Goal: Use online tool/utility: Use online tool/utility

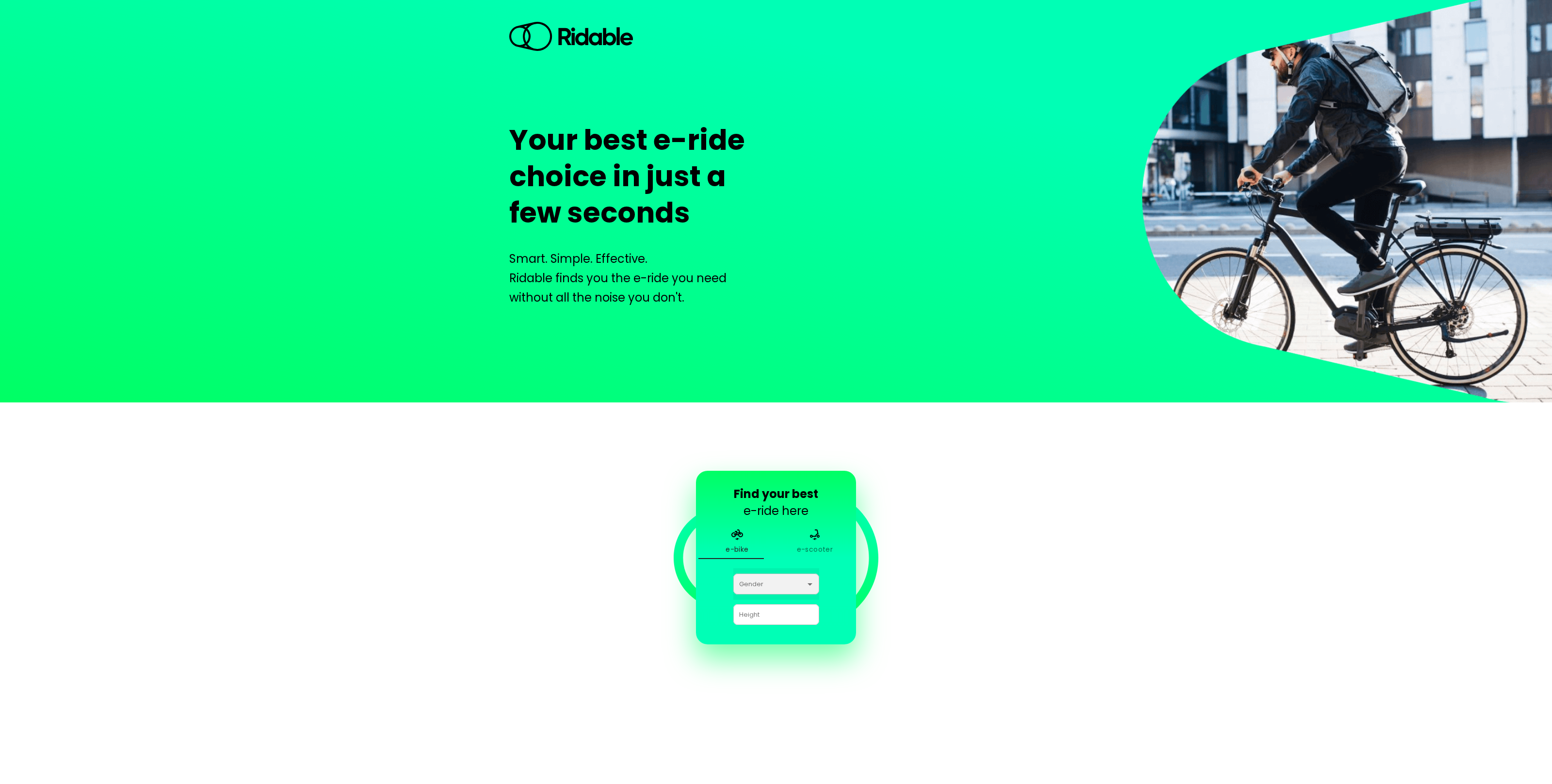
click at [779, 585] on select "[DEMOGRAPHIC_DATA] [DEMOGRAPHIC_DATA]" at bounding box center [776, 583] width 86 height 31
select select "[DEMOGRAPHIC_DATA]"
click at [758, 568] on select "[DEMOGRAPHIC_DATA] [DEMOGRAPHIC_DATA]" at bounding box center [776, 583] width 86 height 31
click at [777, 615] on div at bounding box center [776, 614] width 86 height 21
click at [779, 613] on div at bounding box center [776, 614] width 86 height 21
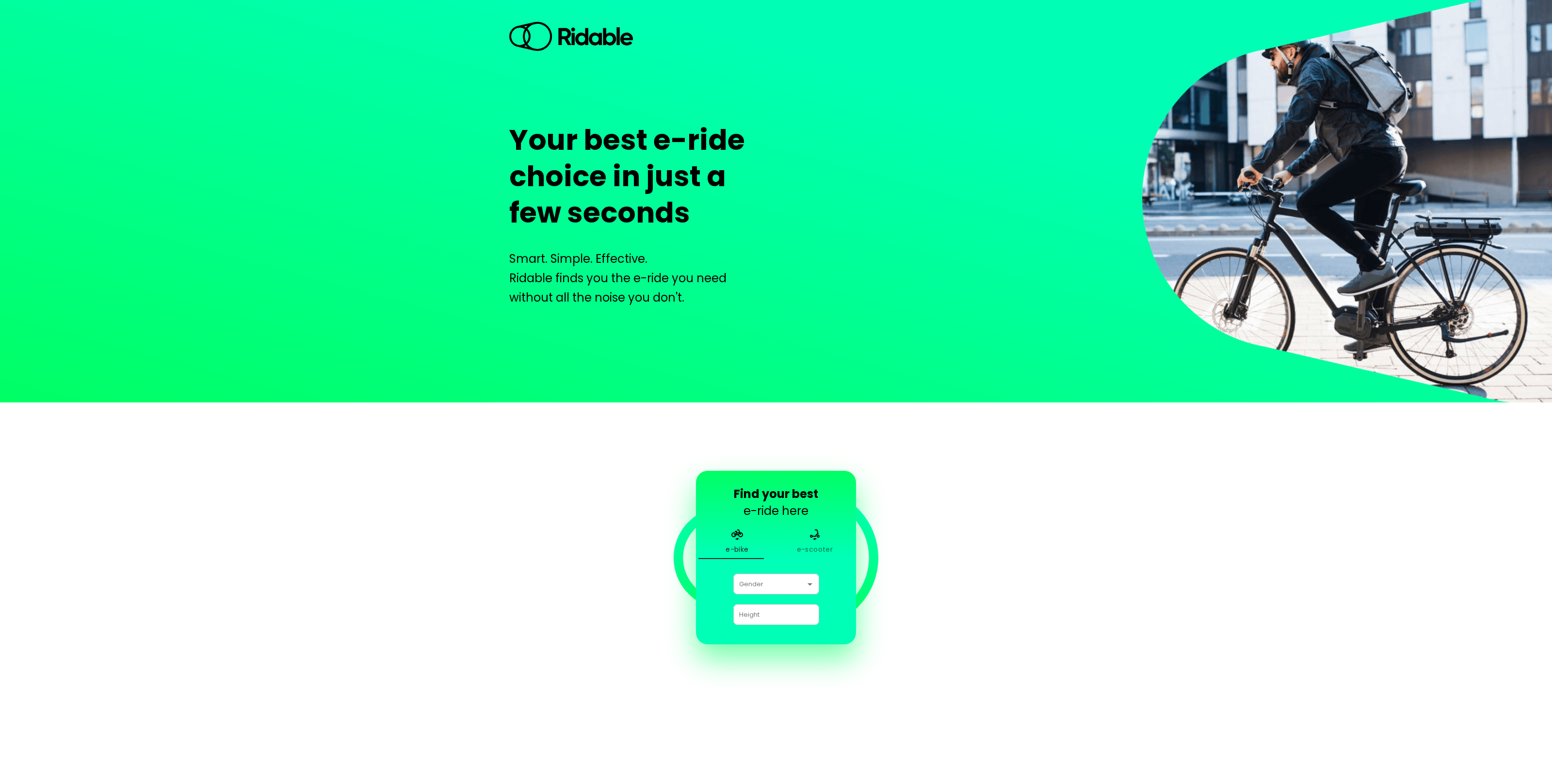
click at [776, 617] on div at bounding box center [776, 614] width 86 height 21
click at [777, 615] on div at bounding box center [776, 614] width 86 height 21
drag, startPoint x: 777, startPoint y: 615, endPoint x: 786, endPoint y: 618, distance: 9.5
click at [777, 615] on div at bounding box center [776, 614] width 86 height 21
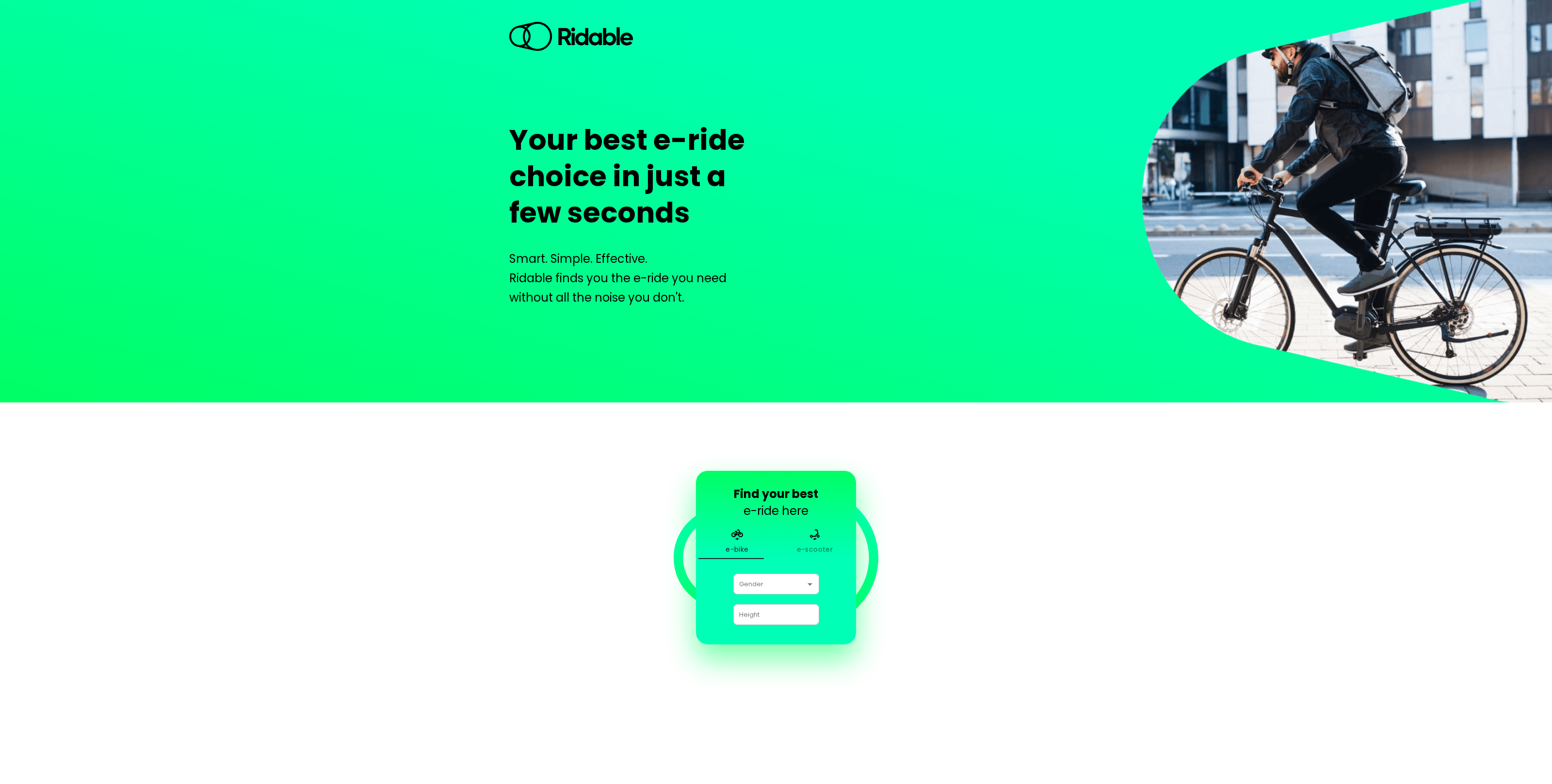
drag, startPoint x: 780, startPoint y: 616, endPoint x: 834, endPoint y: 620, distance: 54.1
click at [780, 616] on div at bounding box center [776, 614] width 86 height 21
click at [974, 618] on div "Find your best e-ride here e-bike e-scooter Gender [DEMOGRAPHIC_DATA] [DEMOGRAP…" at bounding box center [776, 557] width 539 height 242
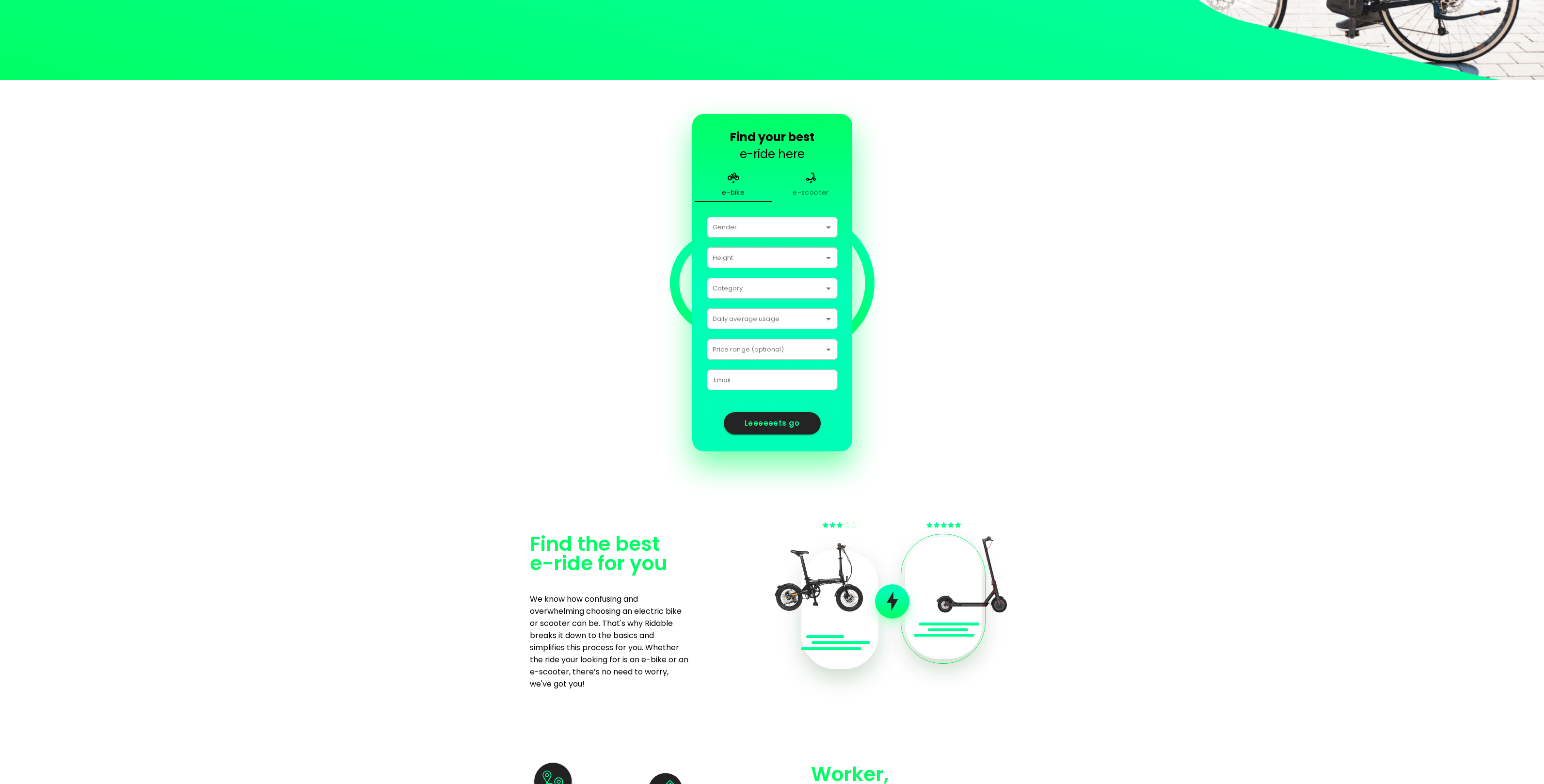
scroll to position [264, 0]
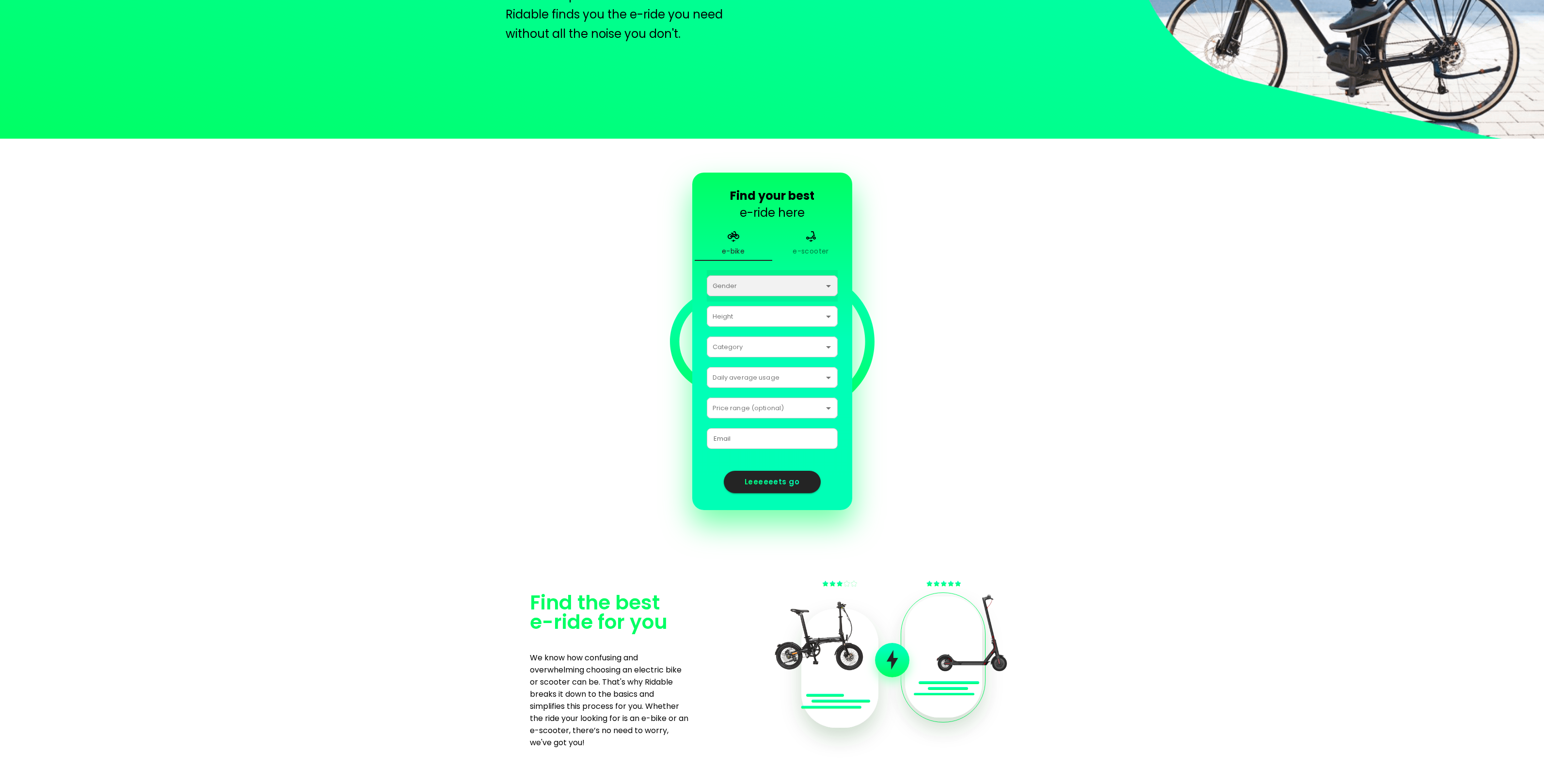
click at [752, 285] on select "[DEMOGRAPHIC_DATA] [DEMOGRAPHIC_DATA]" at bounding box center [772, 285] width 131 height 31
select select "[DEMOGRAPHIC_DATA]"
select select "175"
click at [779, 350] on select "Mountain bike Urban / City bike Trekking / Hybrid bike" at bounding box center [772, 347] width 131 height 31
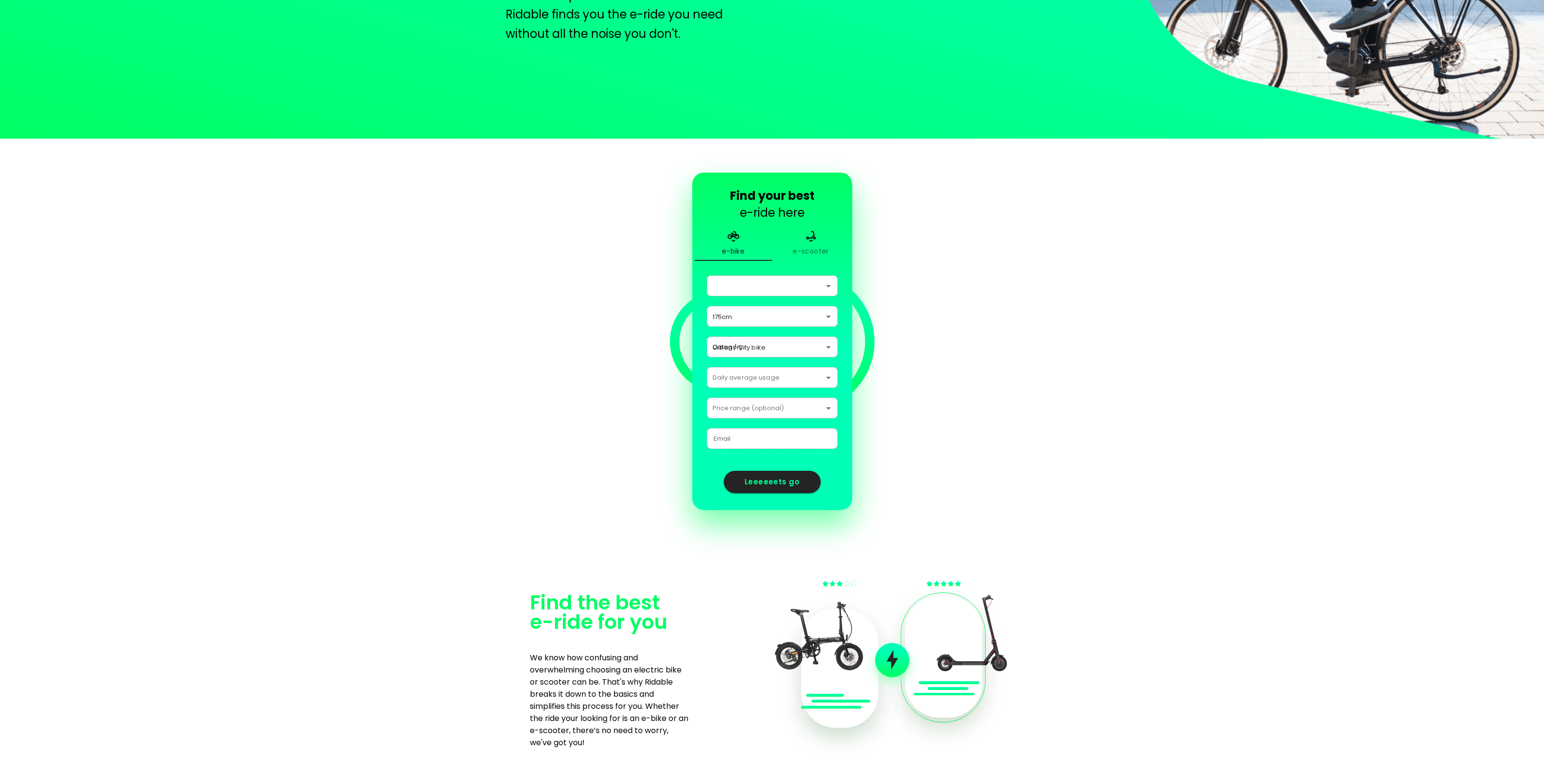
select select "[DEMOGRAPHIC_DATA]"
select select "175"
select select "1"
click at [770, 379] on select "From 30min to 1hr From 1hr to 2hrs From 2hrs to 4hrs From 4hrs to 6hrs From 6hr…" at bounding box center [772, 378] width 131 height 31
select select "90"
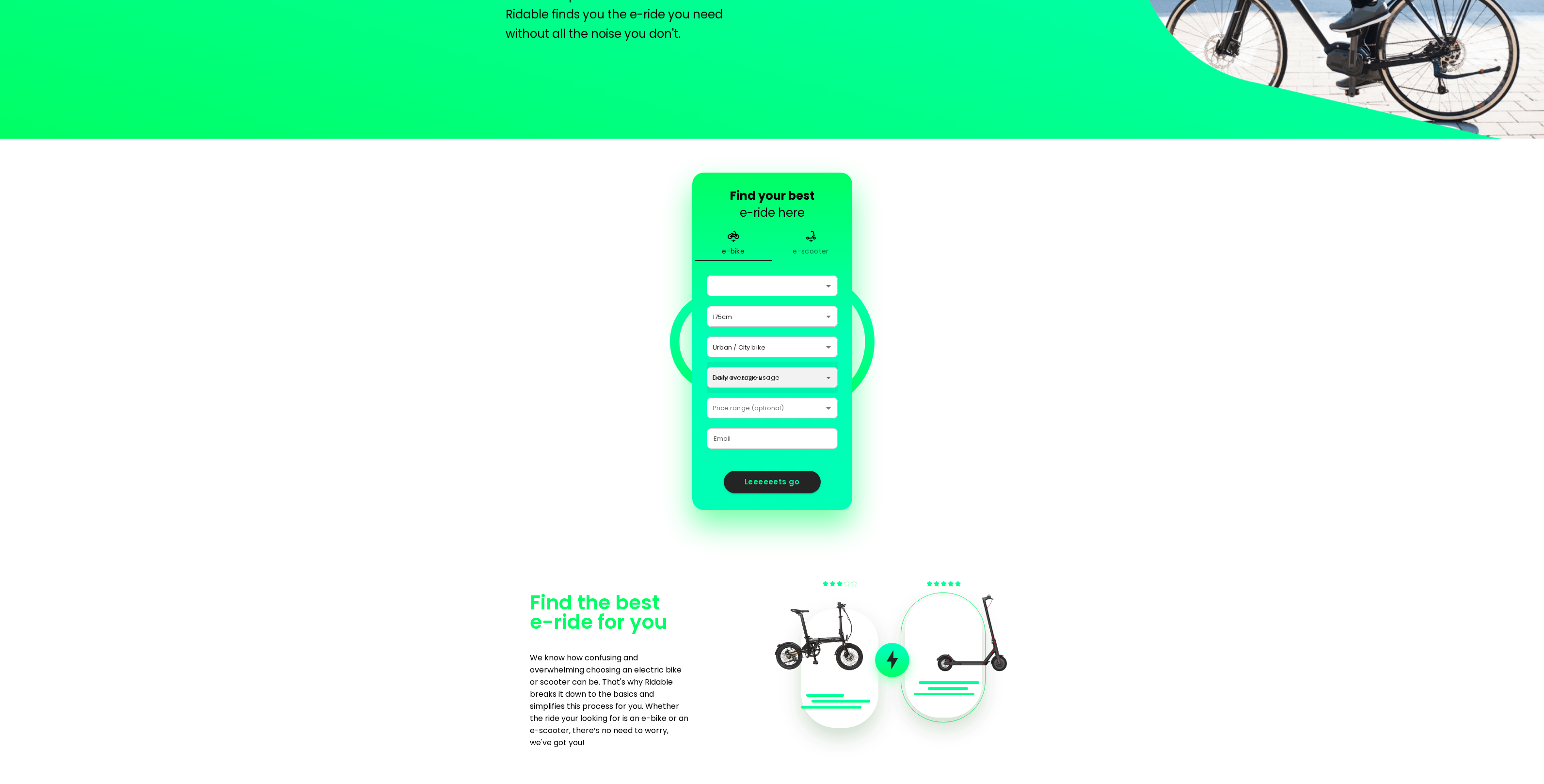
click at [707, 362] on select "From 30min to 1hr From 1hr to 2hrs From 2hrs to 4hrs From 4hrs to 6hrs From 6hr…" at bounding box center [772, 378] width 131 height 31
select select "[DEMOGRAPHIC_DATA]"
select select "175"
select select "1"
click at [756, 383] on select "From 30min to 1hr From 1hr to 2hrs From 2hrs to 4hrs From 4hrs to 6hrs From 6hr…" at bounding box center [772, 378] width 131 height 31
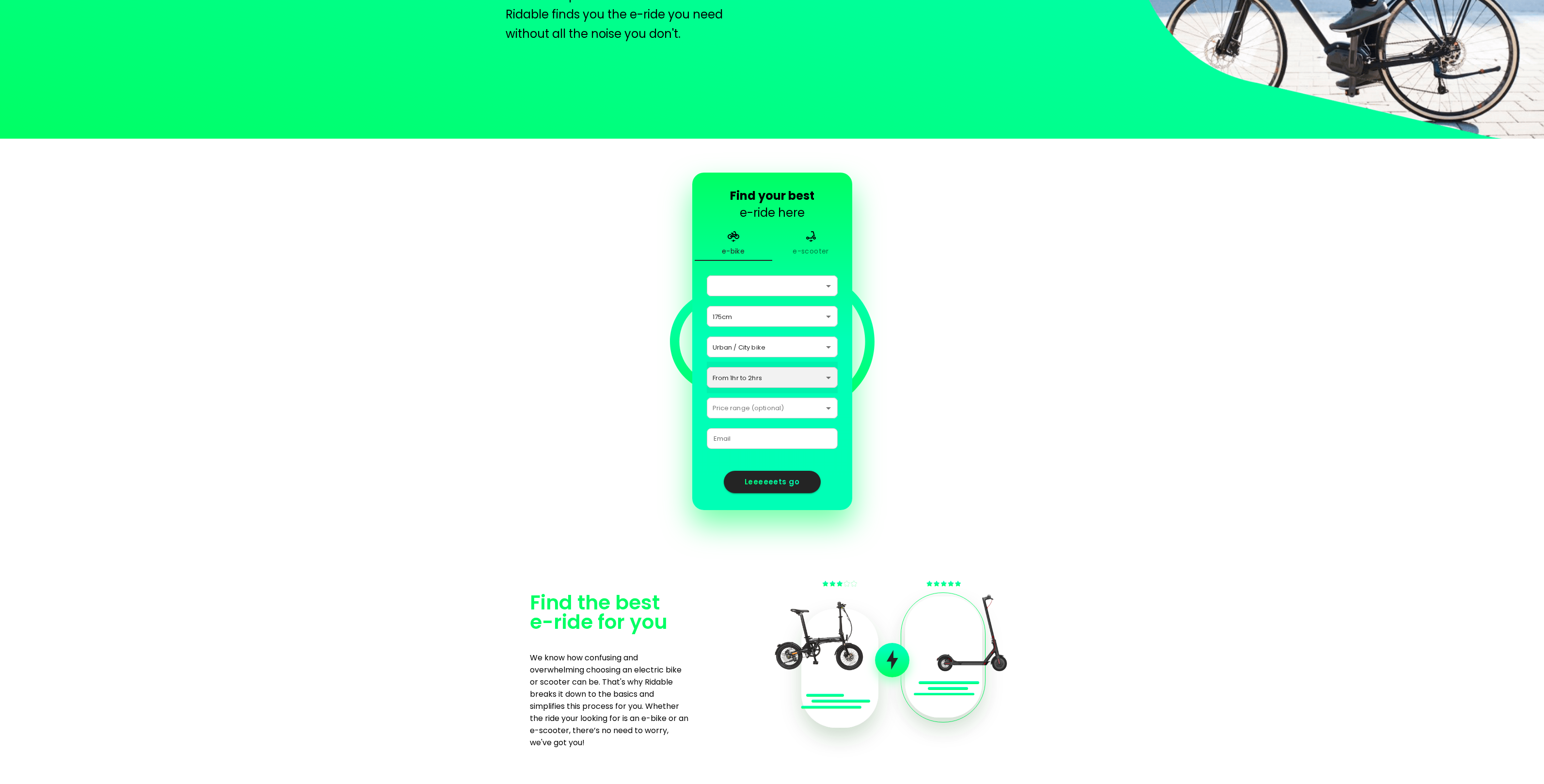
click at [707, 362] on select "From 30min to 1hr From 1hr to 2hrs From 2hrs to 4hrs From 4hrs to 6hrs From 6hr…" at bounding box center [772, 378] width 131 height 31
click at [776, 406] on select "Basic Intermediate Premium" at bounding box center [772, 408] width 131 height 31
click at [707, 393] on select "Basic Intermediate Premium" at bounding box center [772, 408] width 131 height 31
click at [767, 484] on span "Leeeeeets go" at bounding box center [772, 482] width 63 height 13
click at [747, 441] on input "E-mail   *" at bounding box center [772, 438] width 131 height 25
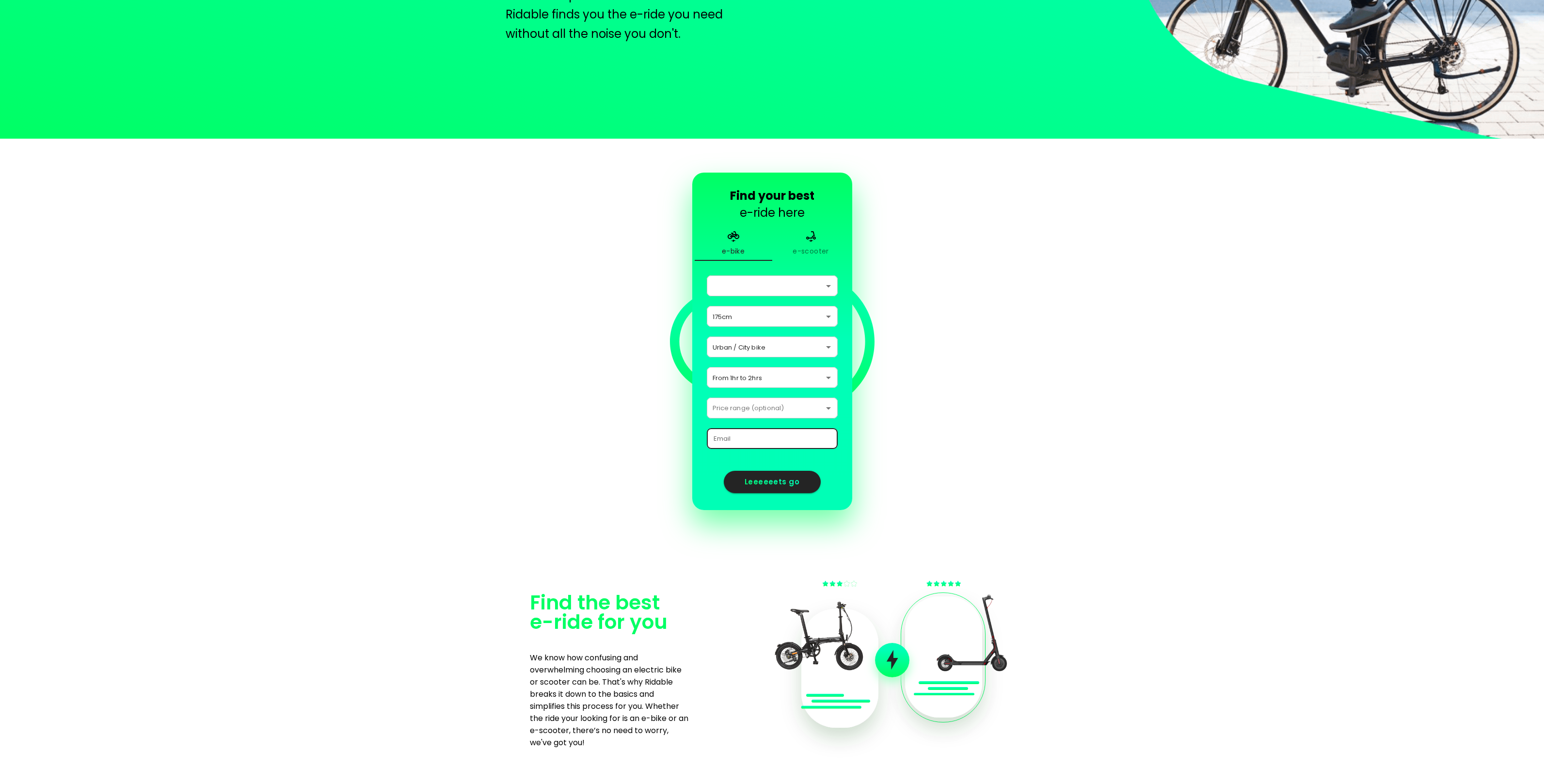
type input "r"
select select "[DEMOGRAPHIC_DATA]"
select select "175"
select select "1"
type input "renoreno@gmail.com"
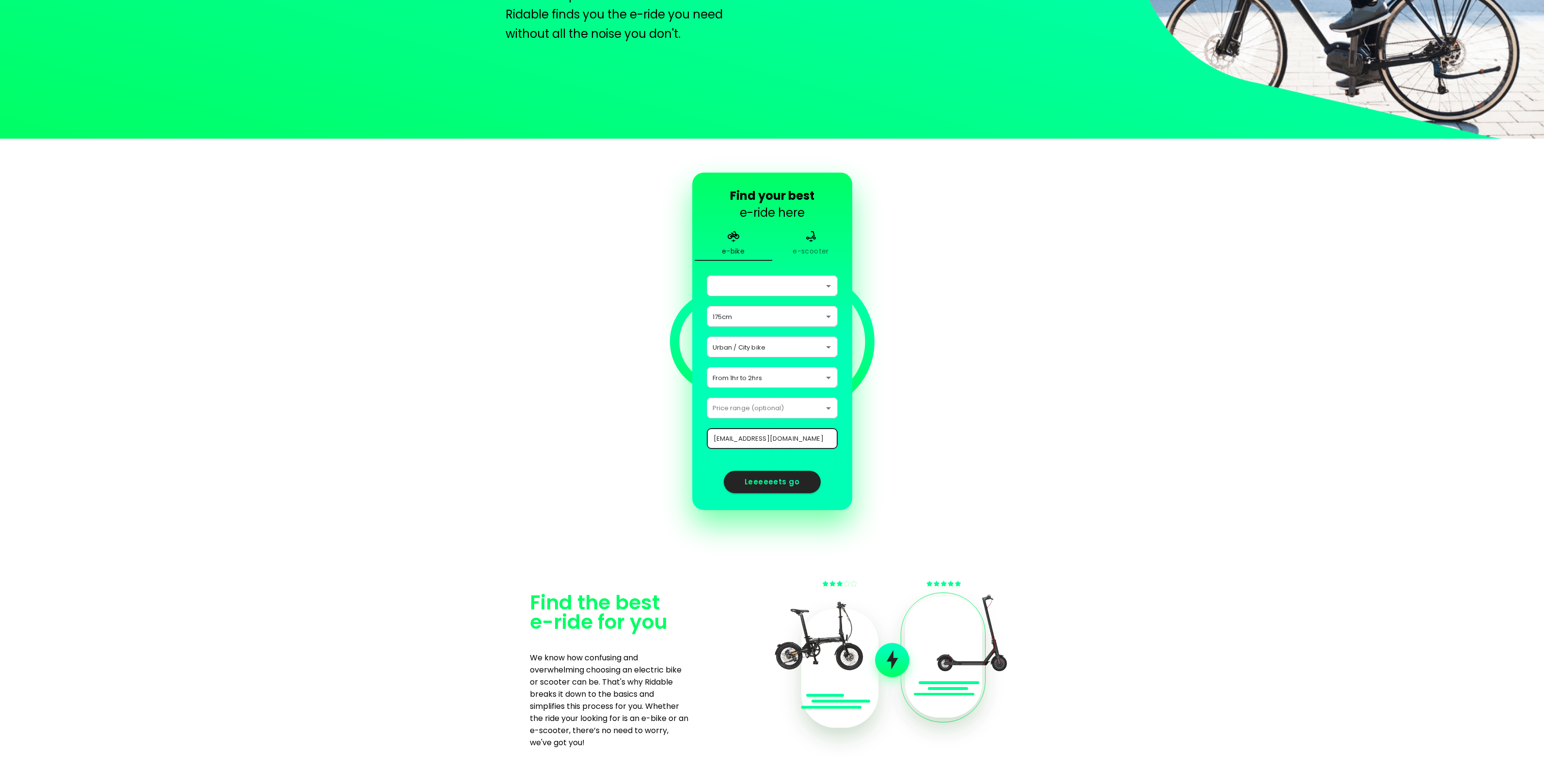
select select "[DEMOGRAPHIC_DATA]"
select select "175"
select select "1"
click at [773, 488] on span "Leeeeeets go" at bounding box center [772, 482] width 63 height 13
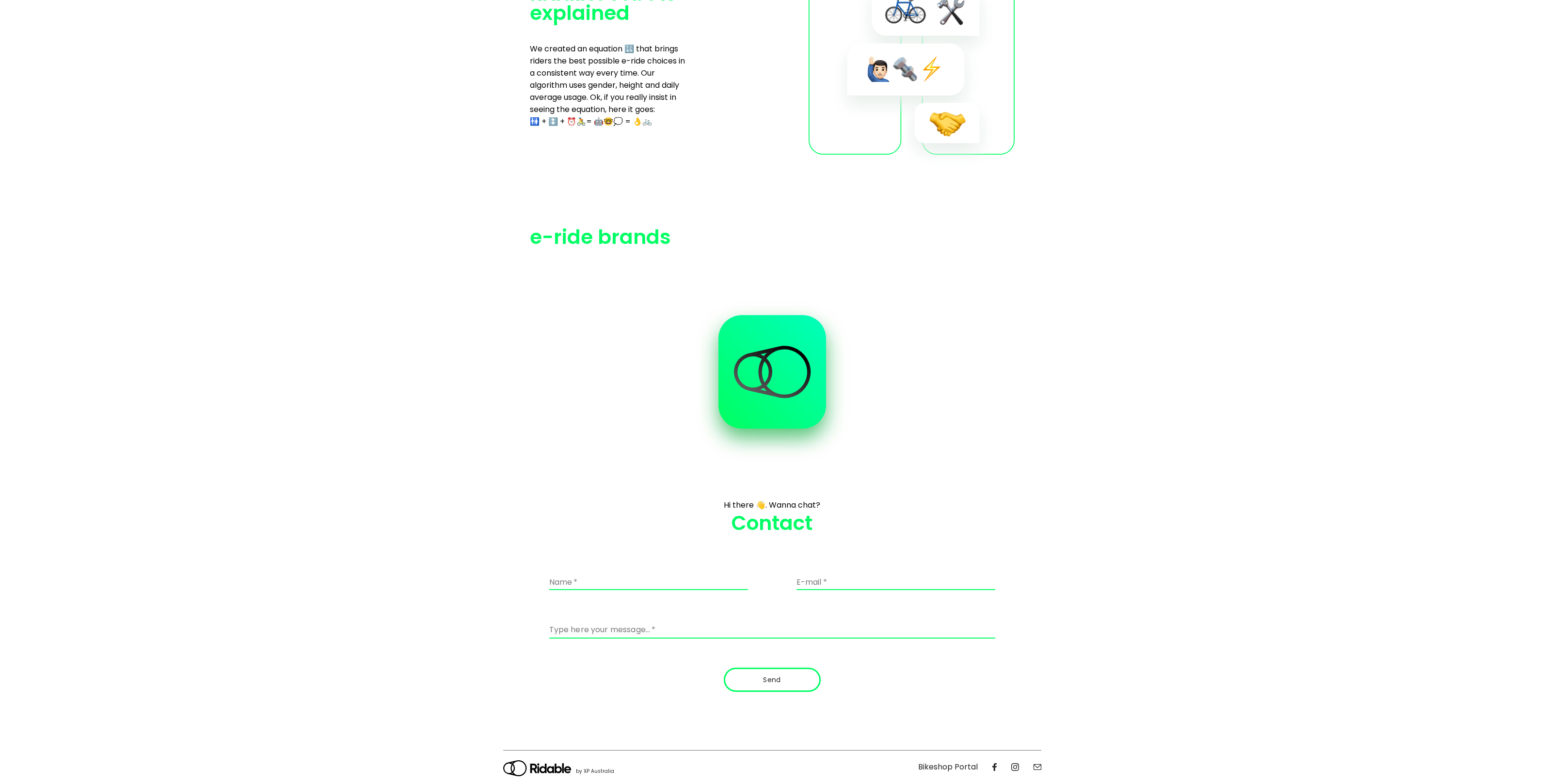
scroll to position [1191, 0]
